Goal: Feedback & Contribution: Contribute content

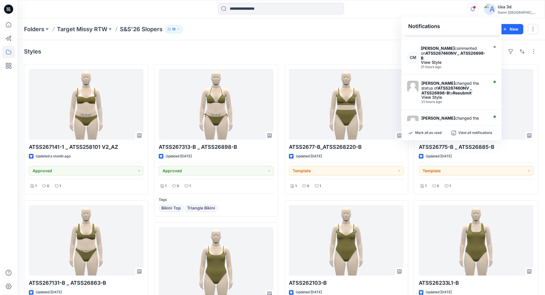
scroll to position [234, 0]
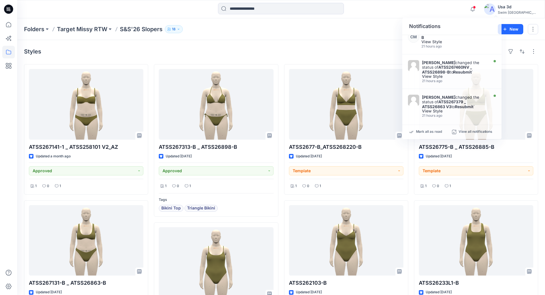
click at [12, 11] on icon at bounding box center [8, 9] width 9 height 9
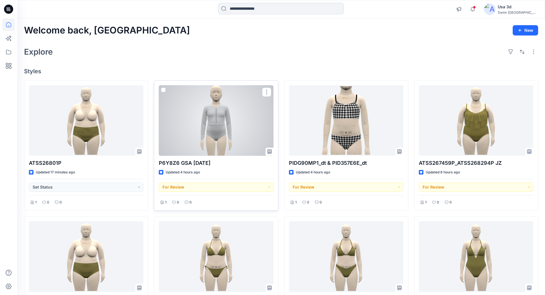
click at [212, 126] on div at bounding box center [216, 120] width 114 height 71
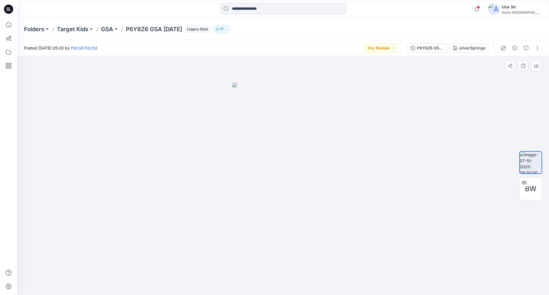
drag, startPoint x: 291, startPoint y: 140, endPoint x: 235, endPoint y: 140, distance: 56.6
click at [235, 140] on img at bounding box center [282, 189] width 101 height 212
click at [107, 29] on p "GSA" at bounding box center [107, 29] width 12 height 8
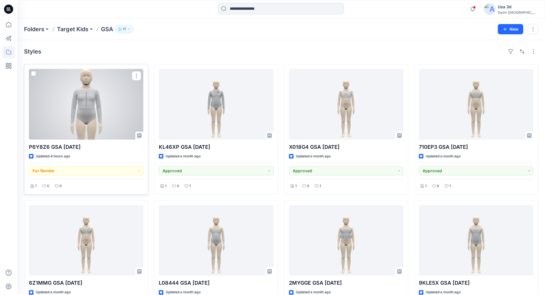
click at [83, 119] on div at bounding box center [86, 104] width 114 height 71
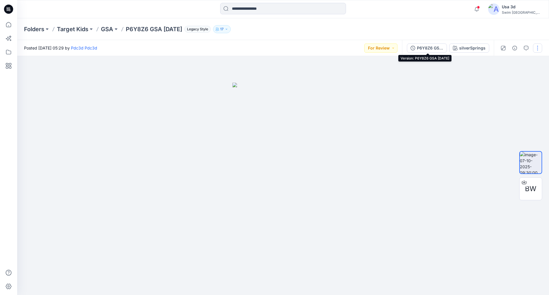
click at [427, 46] on div "P6Y8Z6 GSA [DATE]" at bounding box center [430, 48] width 26 height 6
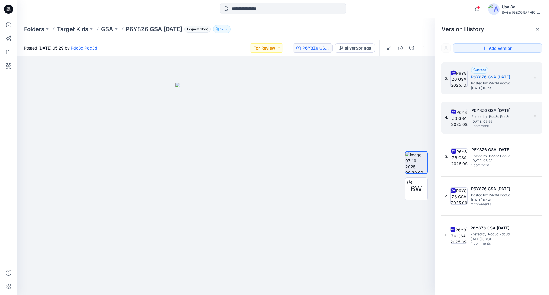
click at [510, 119] on span "[DATE] 05:55" at bounding box center [499, 121] width 57 height 4
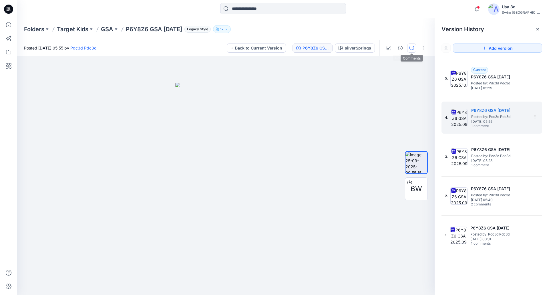
click at [414, 50] on icon "button" at bounding box center [411, 48] width 5 height 5
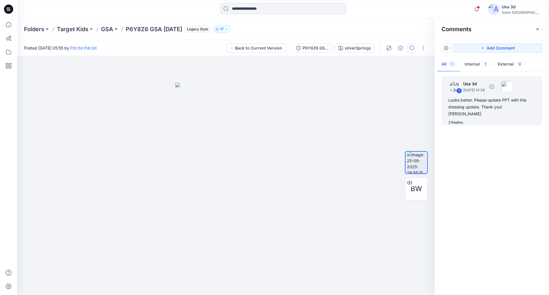
click at [466, 112] on div "1 Usa 3d [DATE] 14:38 Looks better. Please update PPT with this dressing update…" at bounding box center [491, 100] width 101 height 49
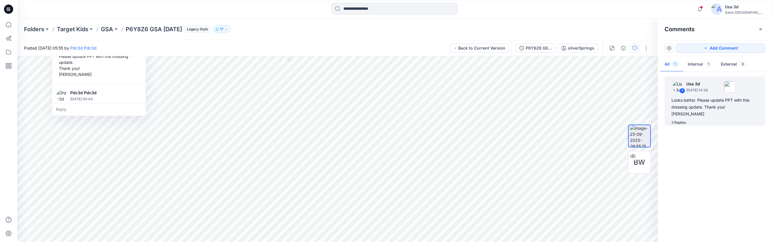
click at [315, 37] on div "Folders Target Kids GSA P6Y8Z6 GSA [DATE] Legacy Style 17" at bounding box center [394, 29] width 755 height 22
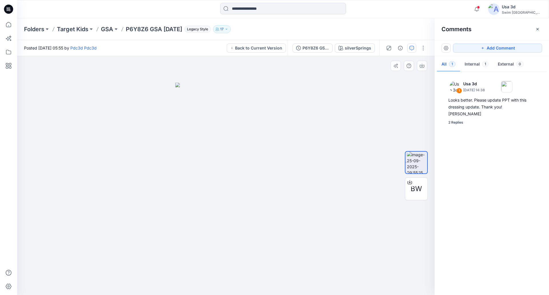
click at [221, 144] on img at bounding box center [225, 189] width 101 height 212
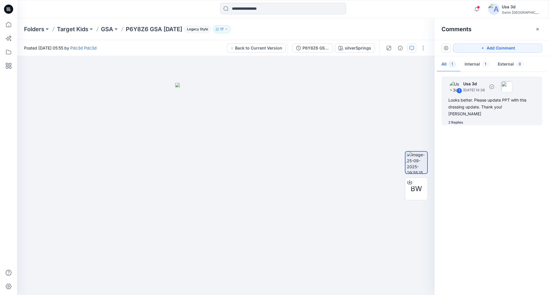
click at [476, 104] on div "Looks better. Please update PPT with this dressing update. Thank you! [PERSON_N…" at bounding box center [491, 107] width 87 height 21
click at [480, 8] on span at bounding box center [478, 7] width 3 height 3
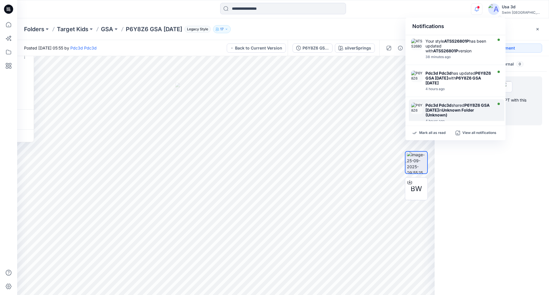
click at [460, 53] on div "Your style ATSS26801P has been updated with ATSS26801P version" at bounding box center [458, 46] width 66 height 15
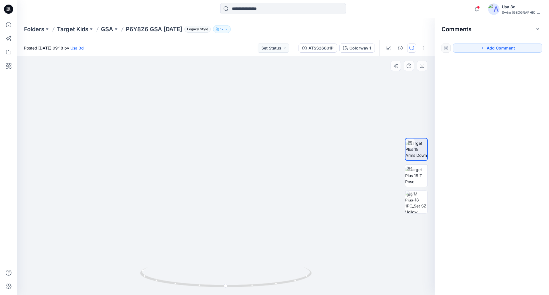
drag, startPoint x: 231, startPoint y: 219, endPoint x: 263, endPoint y: 112, distance: 111.6
click at [263, 112] on img at bounding box center [225, 48] width 333 height 493
click at [329, 47] on div "ATSS26801P" at bounding box center [320, 48] width 25 height 6
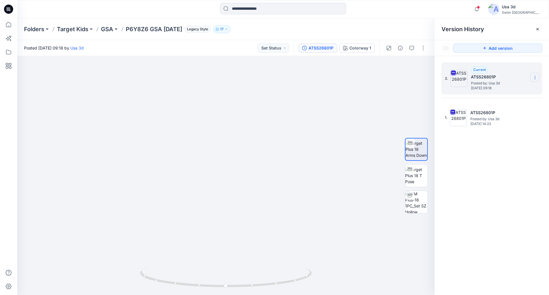
click at [534, 77] on icon at bounding box center [535, 77] width 5 height 5
click at [501, 89] on span "Download Source BW File" at bounding box center [506, 88] width 48 height 7
click at [418, 178] on img at bounding box center [416, 175] width 22 height 18
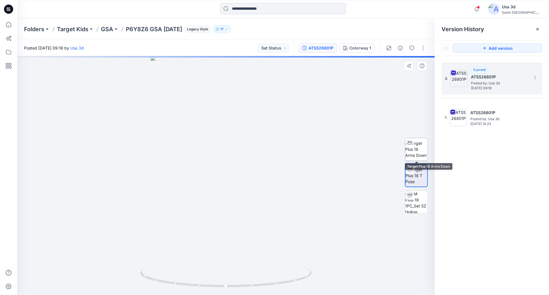
click at [416, 152] on img at bounding box center [416, 149] width 22 height 18
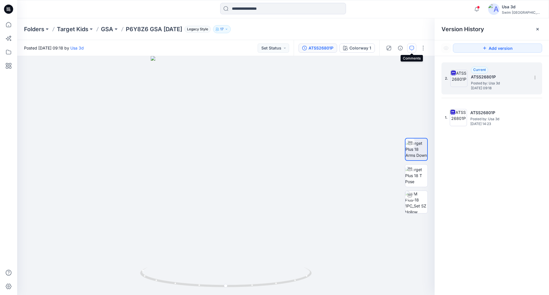
click at [413, 48] on icon "button" at bounding box center [411, 48] width 5 height 5
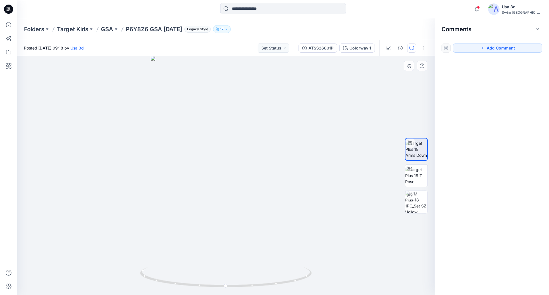
drag, startPoint x: 463, startPoint y: 46, endPoint x: 350, endPoint y: 62, distance: 113.8
click at [464, 47] on button "Add Comment" at bounding box center [497, 47] width 89 height 9
click at [111, 74] on div "1" at bounding box center [225, 175] width 417 height 239
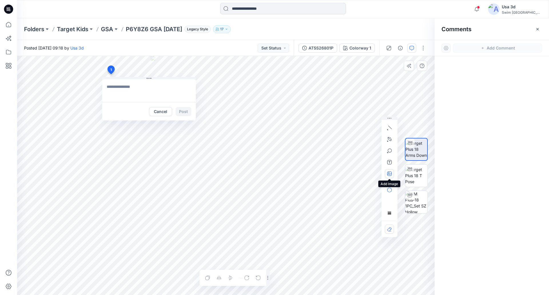
click at [389, 172] on icon "button" at bounding box center [388, 172] width 1 height 1
type input"] "**********"
click at [118, 86] on textarea at bounding box center [149, 90] width 94 height 23
type textarea "*"
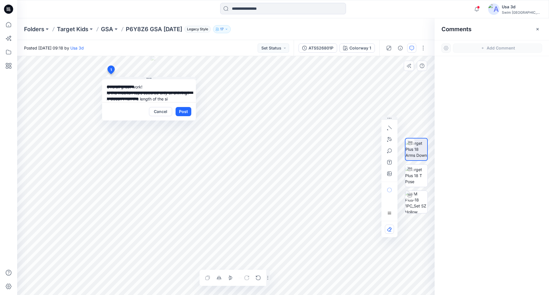
scroll to position [5, 0]
type textarea "**********"
click at [184, 112] on button "Post" at bounding box center [184, 111] width 16 height 9
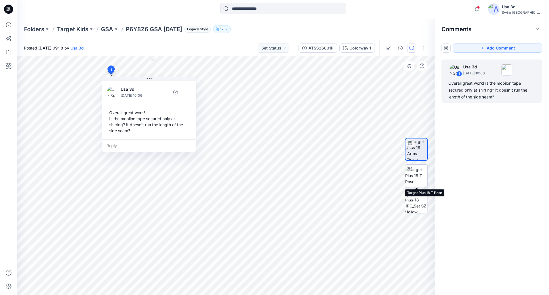
click at [420, 172] on img at bounding box center [416, 175] width 22 height 18
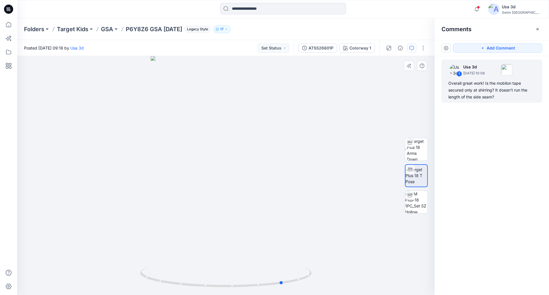
drag, startPoint x: 277, startPoint y: 221, endPoint x: 335, endPoint y: 208, distance: 58.9
click at [335, 208] on div at bounding box center [225, 175] width 417 height 239
drag, startPoint x: 274, startPoint y: 144, endPoint x: 282, endPoint y: 143, distance: 8.4
click at [282, 142] on div at bounding box center [225, 175] width 417 height 239
drag, startPoint x: 339, startPoint y: 146, endPoint x: 278, endPoint y: 139, distance: 61.0
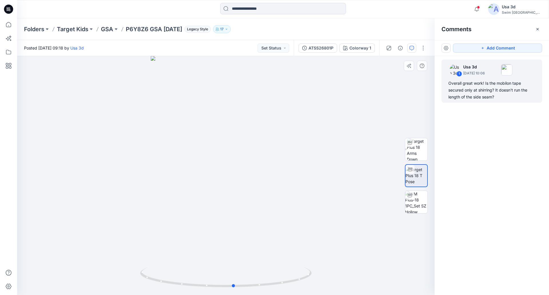
click at [281, 144] on div at bounding box center [225, 175] width 417 height 239
click at [282, 46] on button "Set Status" at bounding box center [273, 47] width 31 height 9
click at [356, 119] on div at bounding box center [225, 175] width 417 height 239
click at [410, 48] on icon "button" at bounding box center [411, 48] width 5 height 5
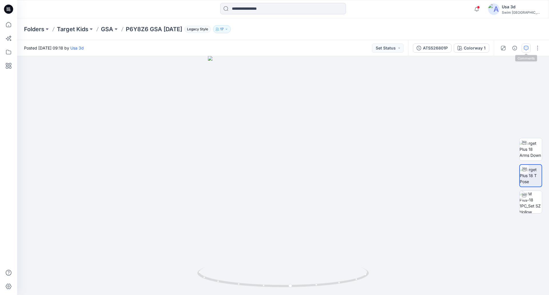
click at [522, 47] on button "button" at bounding box center [525, 47] width 9 height 9
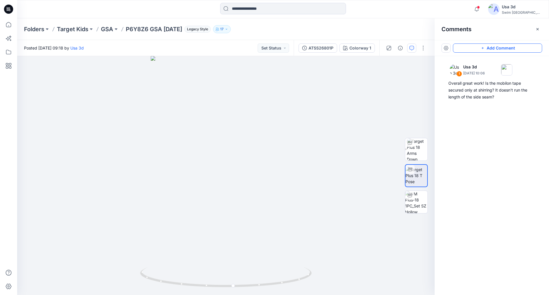
click at [487, 47] on button "Add Comment" at bounding box center [497, 47] width 89 height 9
click at [186, 196] on div "2" at bounding box center [225, 175] width 417 height 239
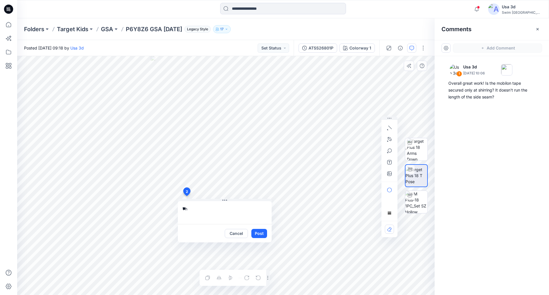
type textarea "*"
type textarea "**********"
click at [255, 232] on button "Post" at bounding box center [259, 233] width 16 height 9
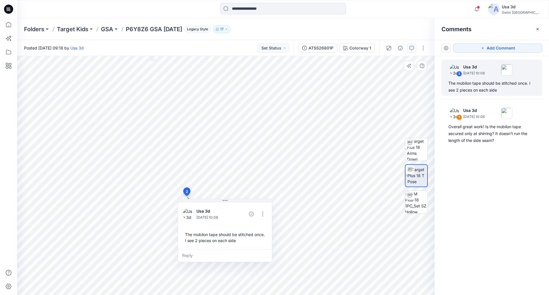
drag, startPoint x: 487, startPoint y: 48, endPoint x: 341, endPoint y: 93, distance: 153.0
click at [487, 48] on button "Add Comment" at bounding box center [497, 47] width 89 height 9
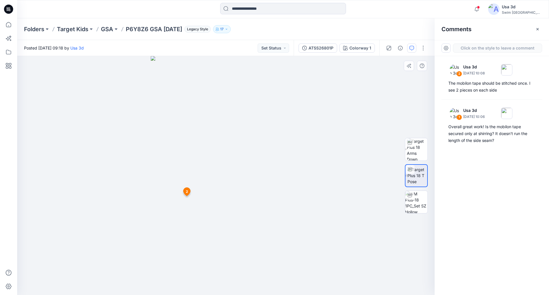
click at [73, 149] on div "3 2 Usa 3d [DATE] 10:08 The mobilon tape should be stitched once. I see 2 piece…" at bounding box center [225, 175] width 417 height 239
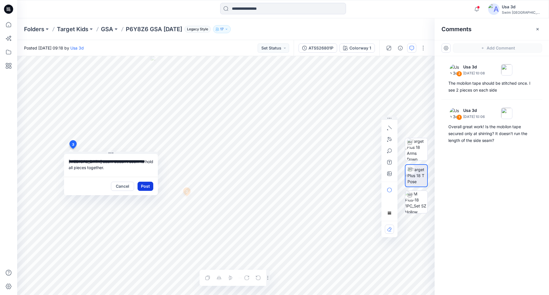
type textarea "**********"
click at [144, 190] on button "Post" at bounding box center [145, 186] width 16 height 9
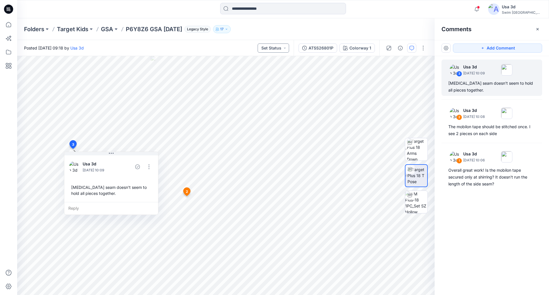
click at [262, 48] on button "Set Status" at bounding box center [273, 47] width 31 height 9
click at [258, 111] on p "Resubmit" at bounding box center [258, 112] width 17 height 7
click at [111, 31] on p "GSA" at bounding box center [107, 29] width 12 height 8
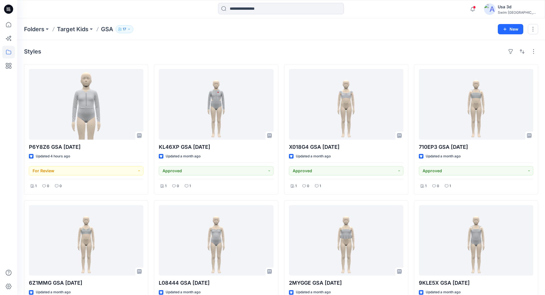
click at [8, 9] on icon at bounding box center [8, 9] width 9 height 18
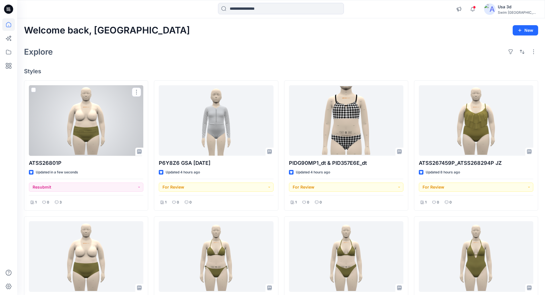
click at [103, 124] on div at bounding box center [86, 120] width 114 height 71
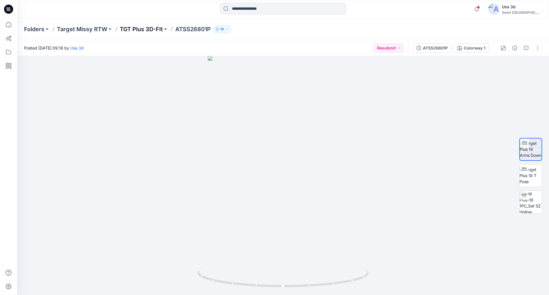
click at [153, 26] on p "TGT Plus 3D-Fit" at bounding box center [141, 29] width 43 height 8
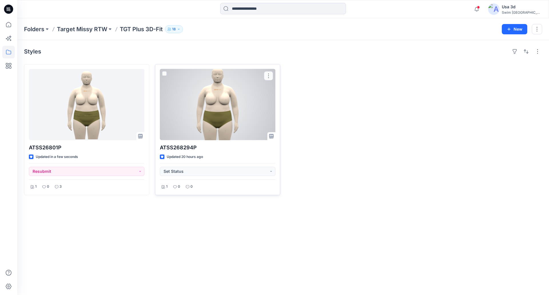
click at [220, 114] on div at bounding box center [217, 104] width 115 height 71
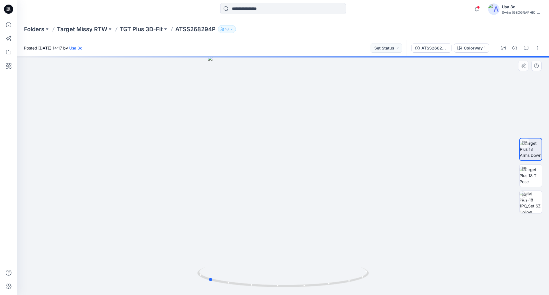
drag, startPoint x: 326, startPoint y: 152, endPoint x: 396, endPoint y: 128, distance: 73.9
click at [251, 151] on div at bounding box center [283, 175] width 532 height 239
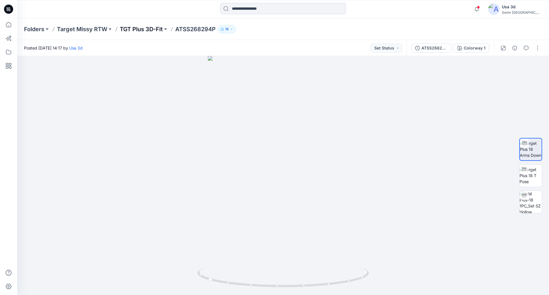
click at [142, 27] on p "TGT Plus 3D-Fit" at bounding box center [141, 29] width 43 height 8
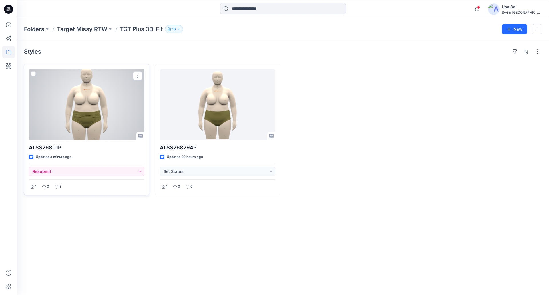
click at [117, 95] on div at bounding box center [86, 104] width 115 height 71
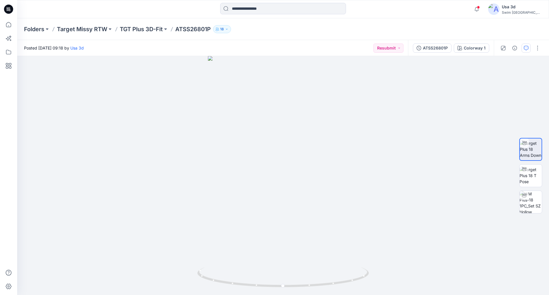
click at [527, 49] on icon "button" at bounding box center [526, 48] width 5 height 5
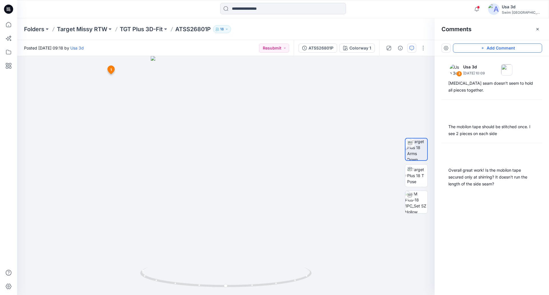
click at [488, 49] on button "Add Comment" at bounding box center [497, 47] width 89 height 9
click at [43, 103] on div "4 1 Usa 3d [DATE] 10:06 Overall great work! Is the mobilon tape secured only at…" at bounding box center [225, 175] width 417 height 239
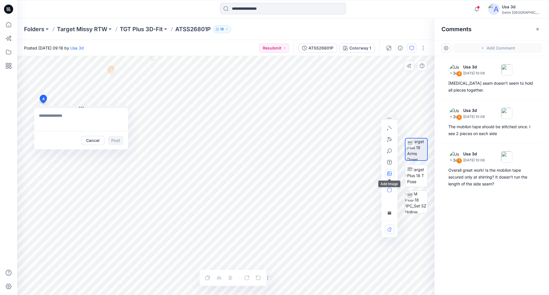
click at [390, 170] on button "button" at bounding box center [389, 173] width 9 height 9
type input"] "**********"
click at [60, 119] on textarea at bounding box center [81, 119] width 94 height 23
type textarea "**********"
click at [109, 139] on button "Post" at bounding box center [116, 140] width 16 height 9
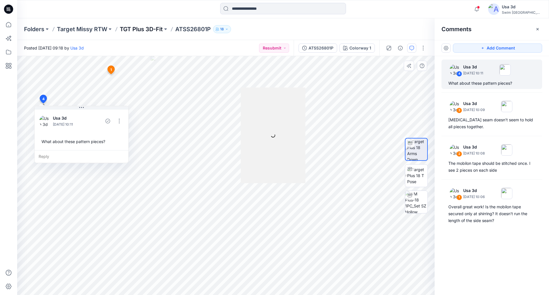
click at [148, 28] on p "TGT Plus 3D-Fit" at bounding box center [141, 29] width 43 height 8
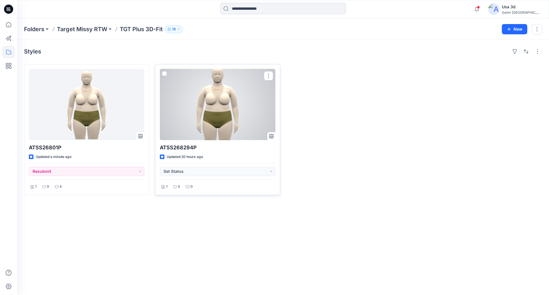
click at [207, 113] on div at bounding box center [217, 104] width 115 height 71
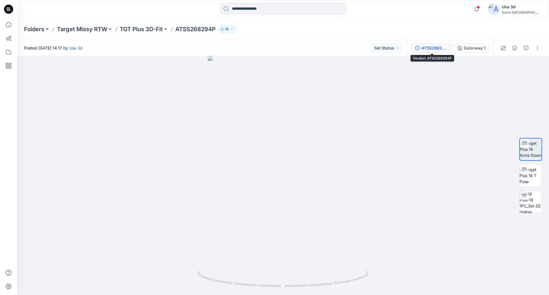
click at [423, 48] on div "ATSS268294P" at bounding box center [434, 48] width 26 height 6
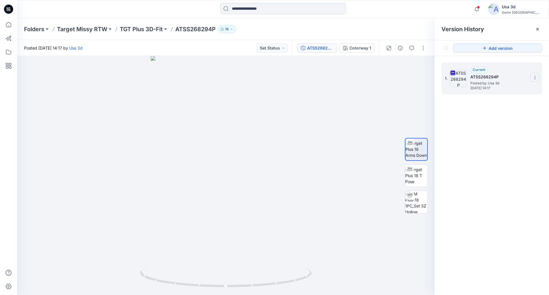
click at [533, 79] on icon at bounding box center [535, 77] width 5 height 5
click at [508, 92] on div "Download Source BW File" at bounding box center [504, 88] width 66 height 11
click at [276, 49] on button "Set Status" at bounding box center [271, 47] width 31 height 9
click at [261, 110] on p "Resubmit" at bounding box center [256, 112] width 17 height 7
click at [413, 47] on icon "button" at bounding box center [411, 48] width 5 height 5
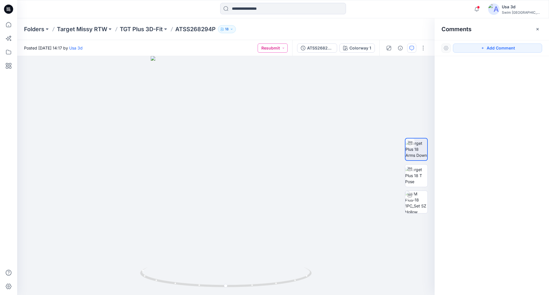
drag, startPoint x: 492, startPoint y: 47, endPoint x: 280, endPoint y: 47, distance: 212.1
click at [491, 47] on button "Add Comment" at bounding box center [497, 47] width 89 height 9
click at [41, 79] on div "1" at bounding box center [225, 175] width 417 height 239
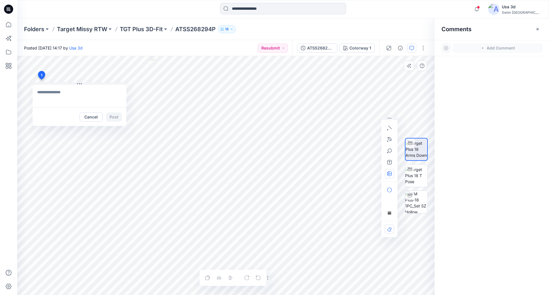
click at [393, 174] on button "button" at bounding box center [389, 173] width 9 height 9
type input"] "**********"
click at [56, 93] on textarea at bounding box center [80, 96] width 94 height 23
type textarea "**********"
drag, startPoint x: 122, startPoint y: 119, endPoint x: 117, endPoint y: 117, distance: 5.0
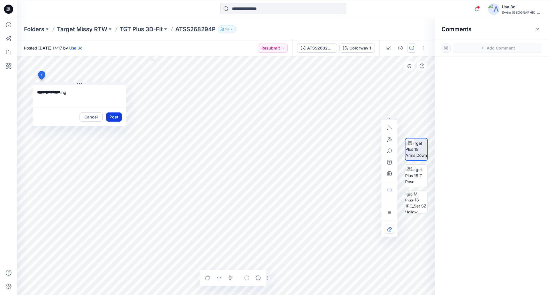
click at [121, 119] on div "Cancel Post" at bounding box center [80, 116] width 94 height 18
click at [117, 117] on button "Post" at bounding box center [114, 116] width 16 height 9
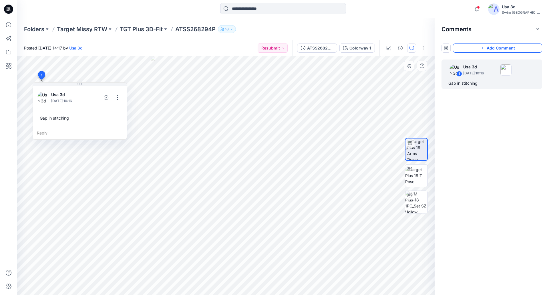
click at [483, 47] on icon "button" at bounding box center [482, 48] width 2 height 2
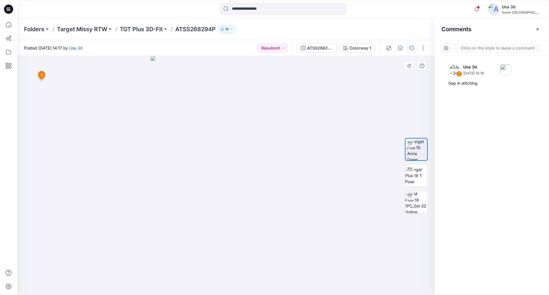
click at [58, 171] on div "2 1 Usa 3d [DATE] 10:16 Gap in stitching Reply" at bounding box center [225, 175] width 417 height 239
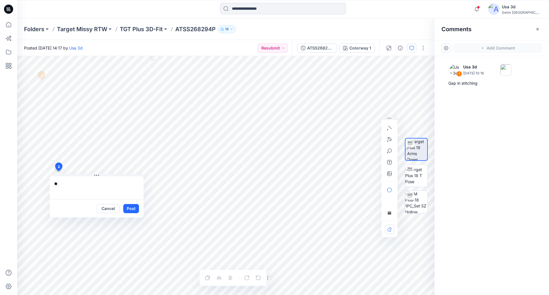
type textarea "*"
type textarea "**********"
click at [132, 208] on button "Post" at bounding box center [131, 208] width 16 height 9
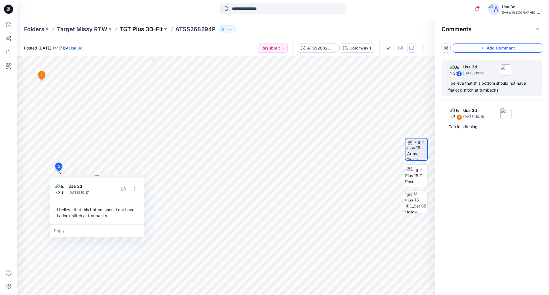
click at [128, 28] on p "TGT Plus 3D-Fit" at bounding box center [141, 29] width 43 height 8
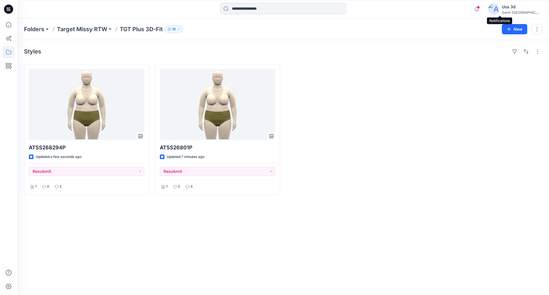
click at [482, 10] on icon "button" at bounding box center [476, 8] width 11 height 11
